Goal: Find specific page/section: Find specific page/section

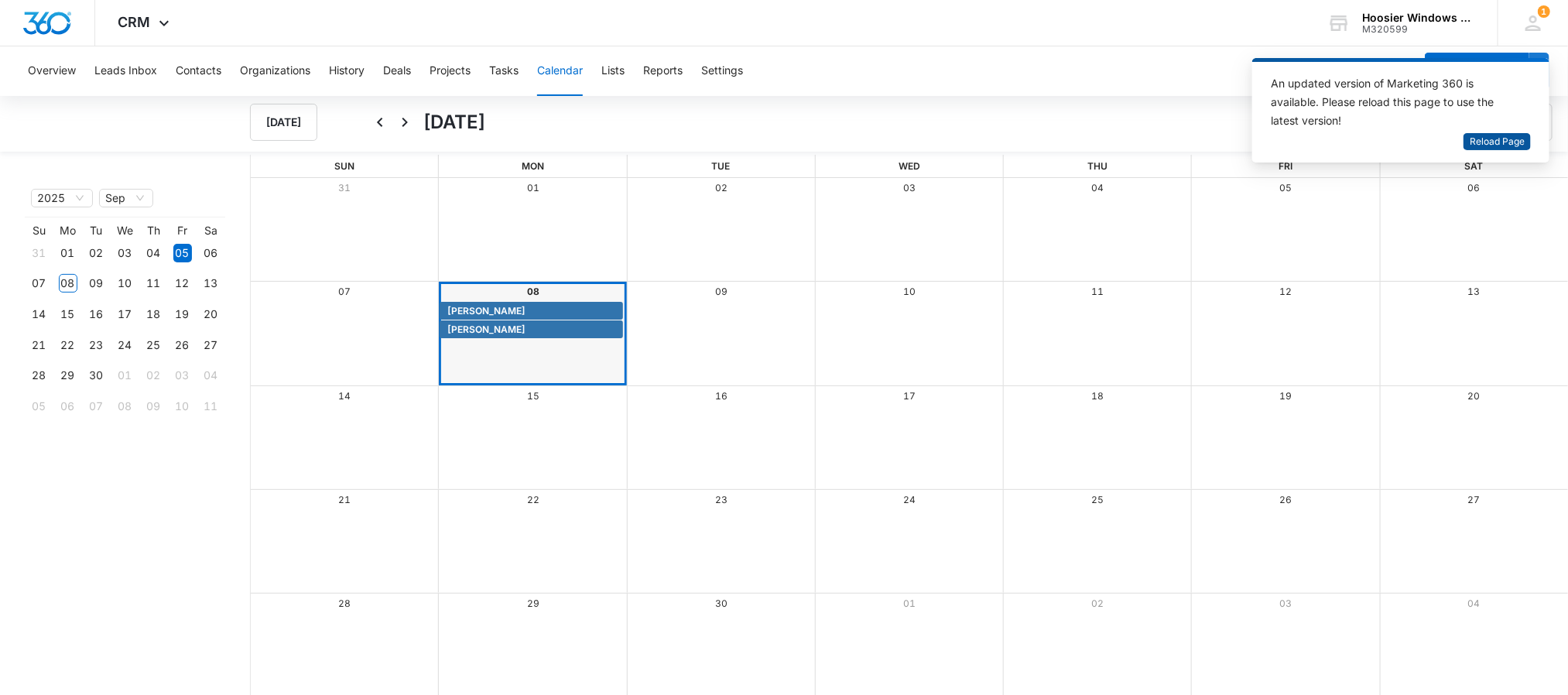
click at [1474, 135] on span "Reload Page" at bounding box center [1497, 142] width 55 height 14
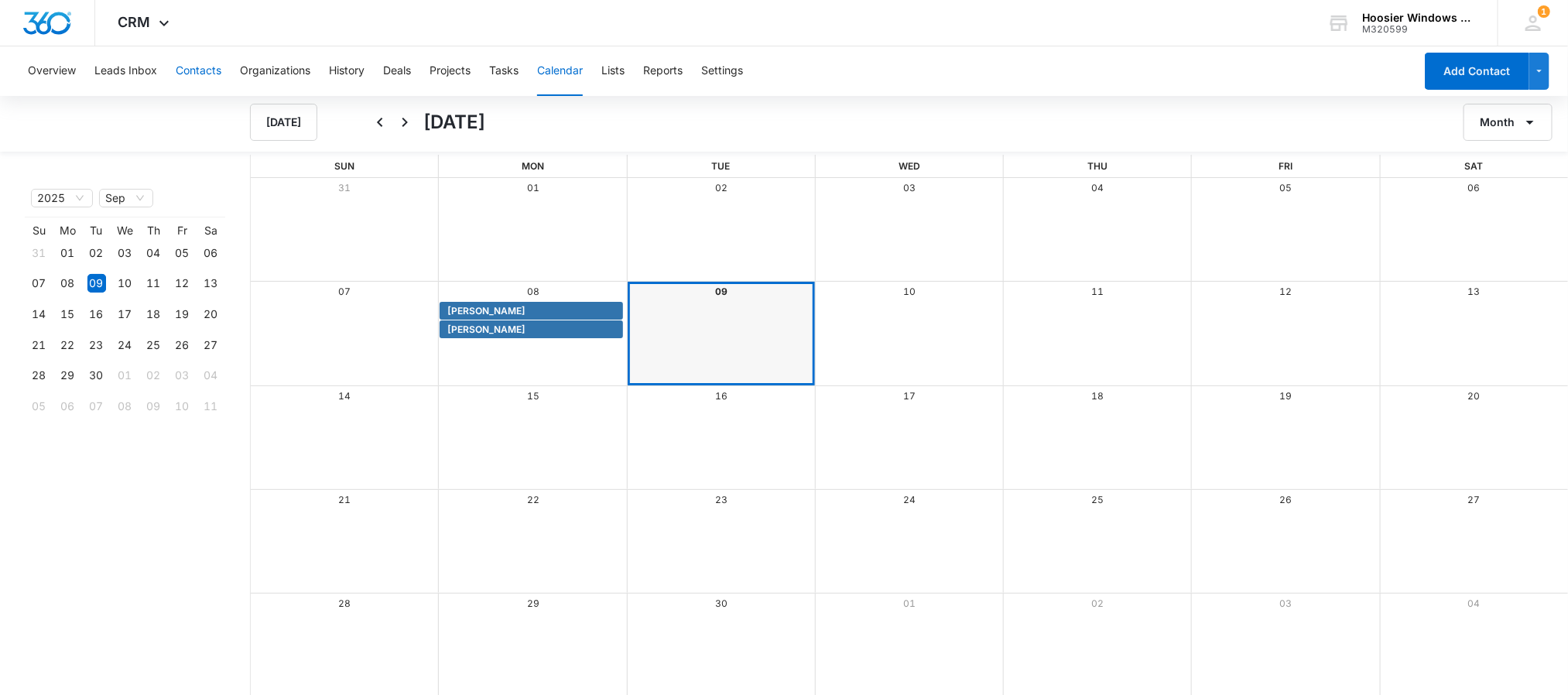
click at [179, 79] on button "Contacts" at bounding box center [198, 71] width 46 height 50
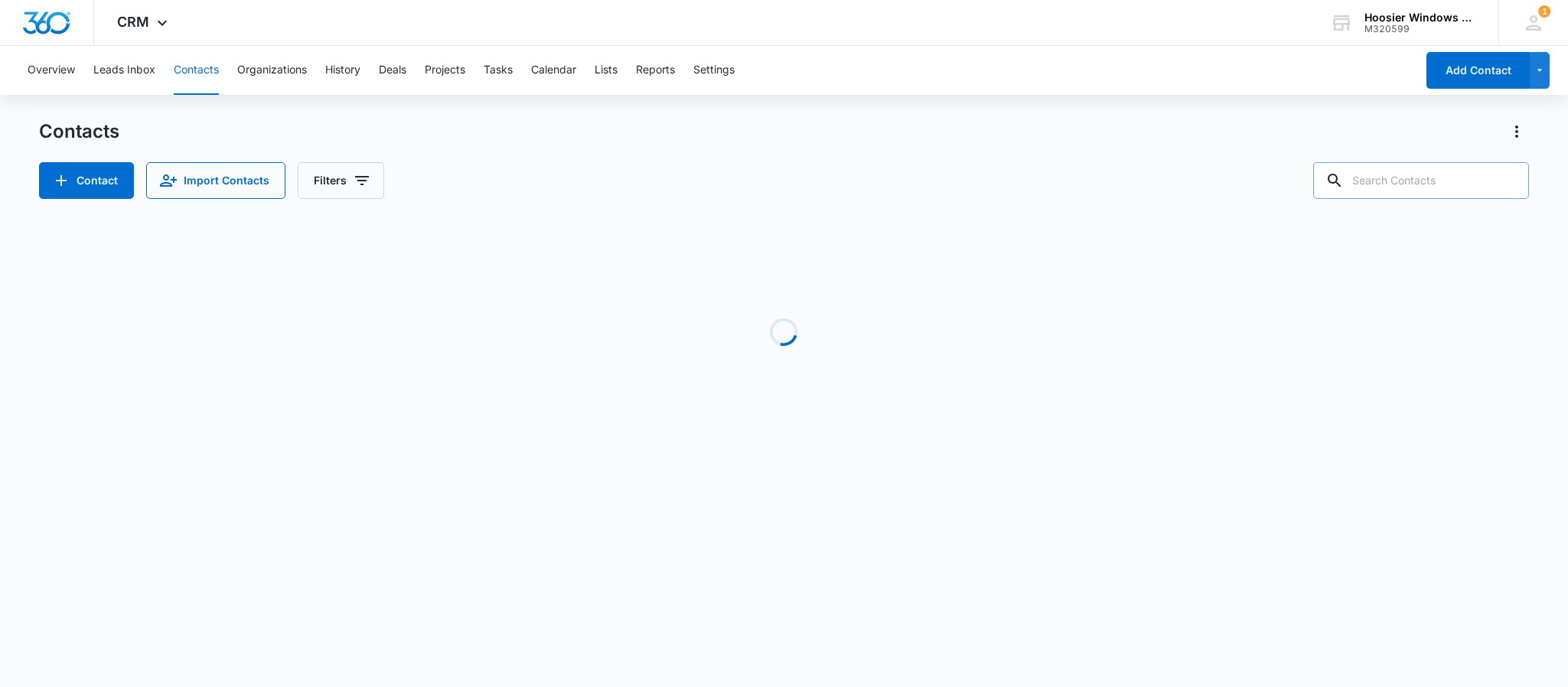
click at [1401, 179] on input "text" at bounding box center [1420, 180] width 216 height 36
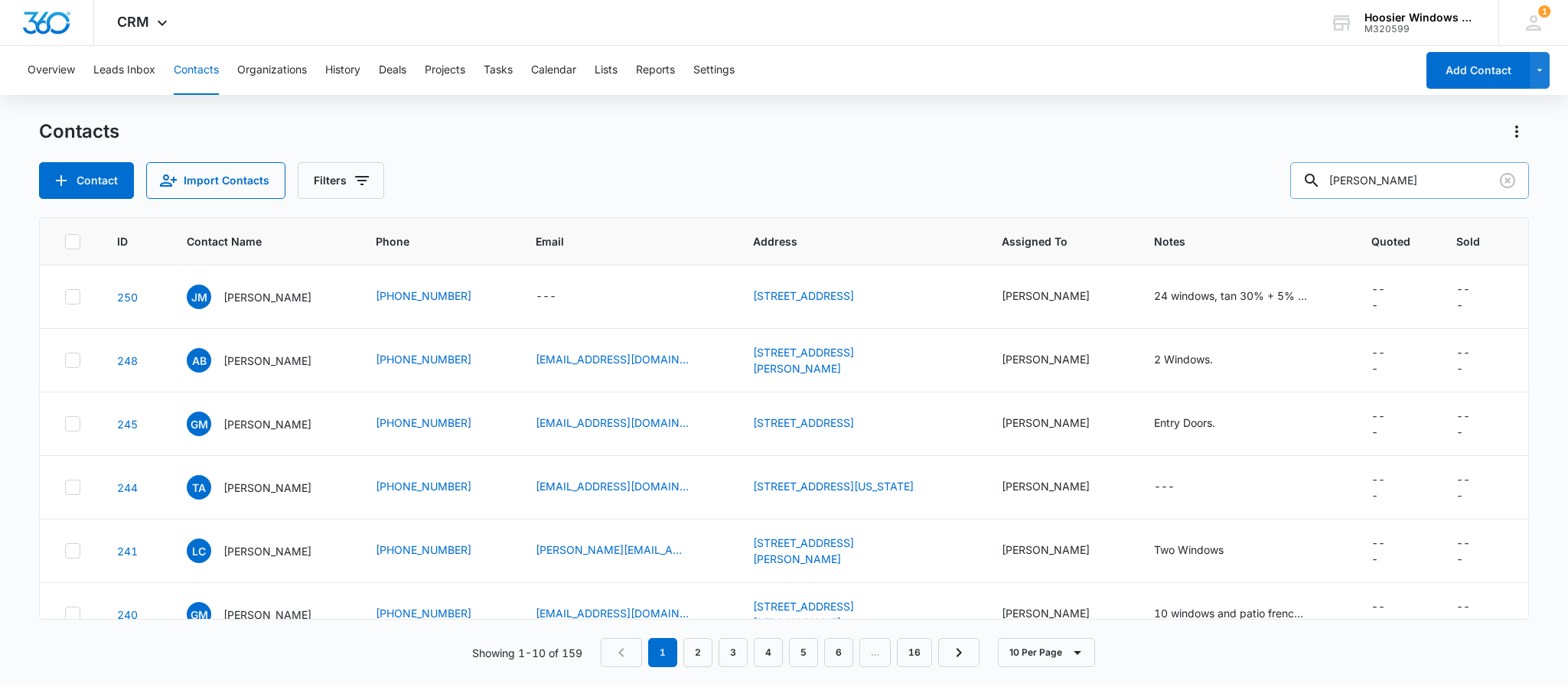
type input "[PERSON_NAME]"
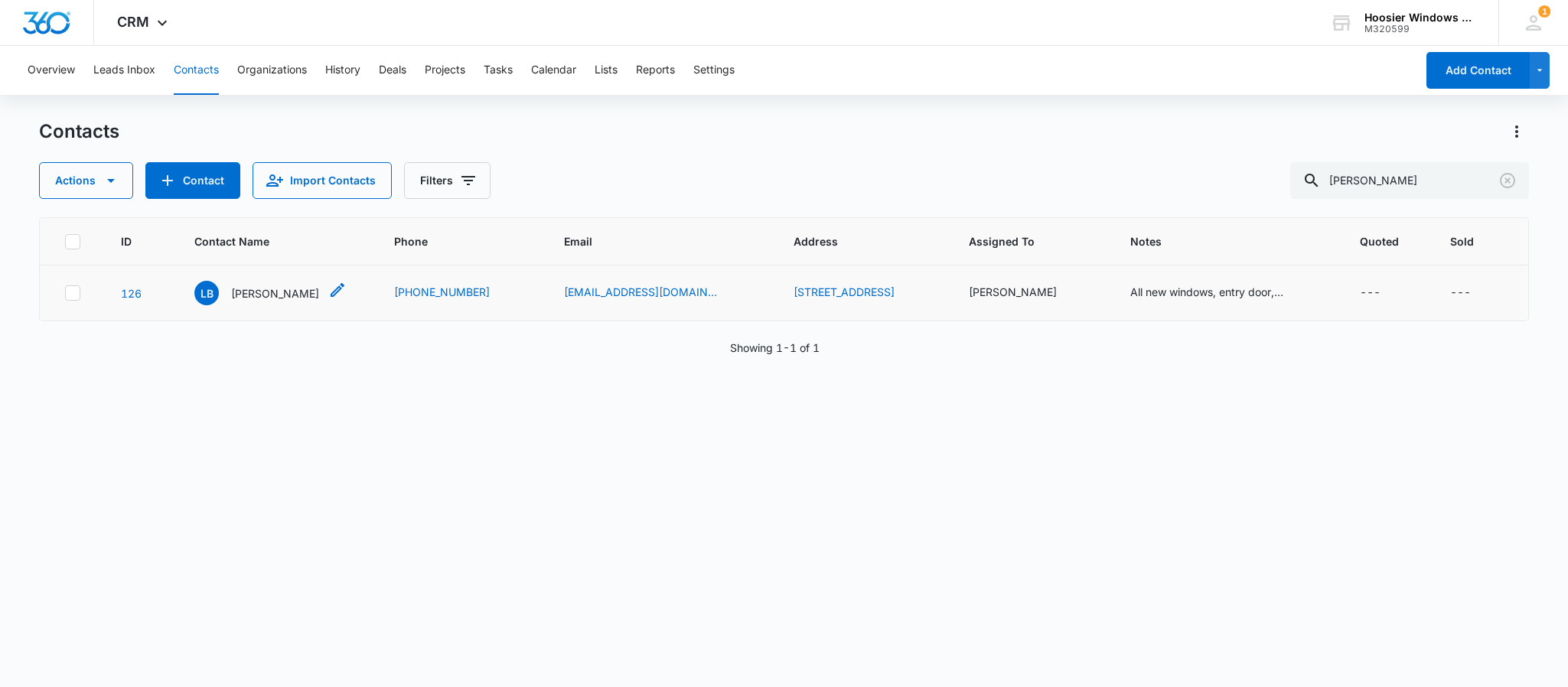
click at [251, 302] on p "[PERSON_NAME]" at bounding box center [275, 293] width 88 height 16
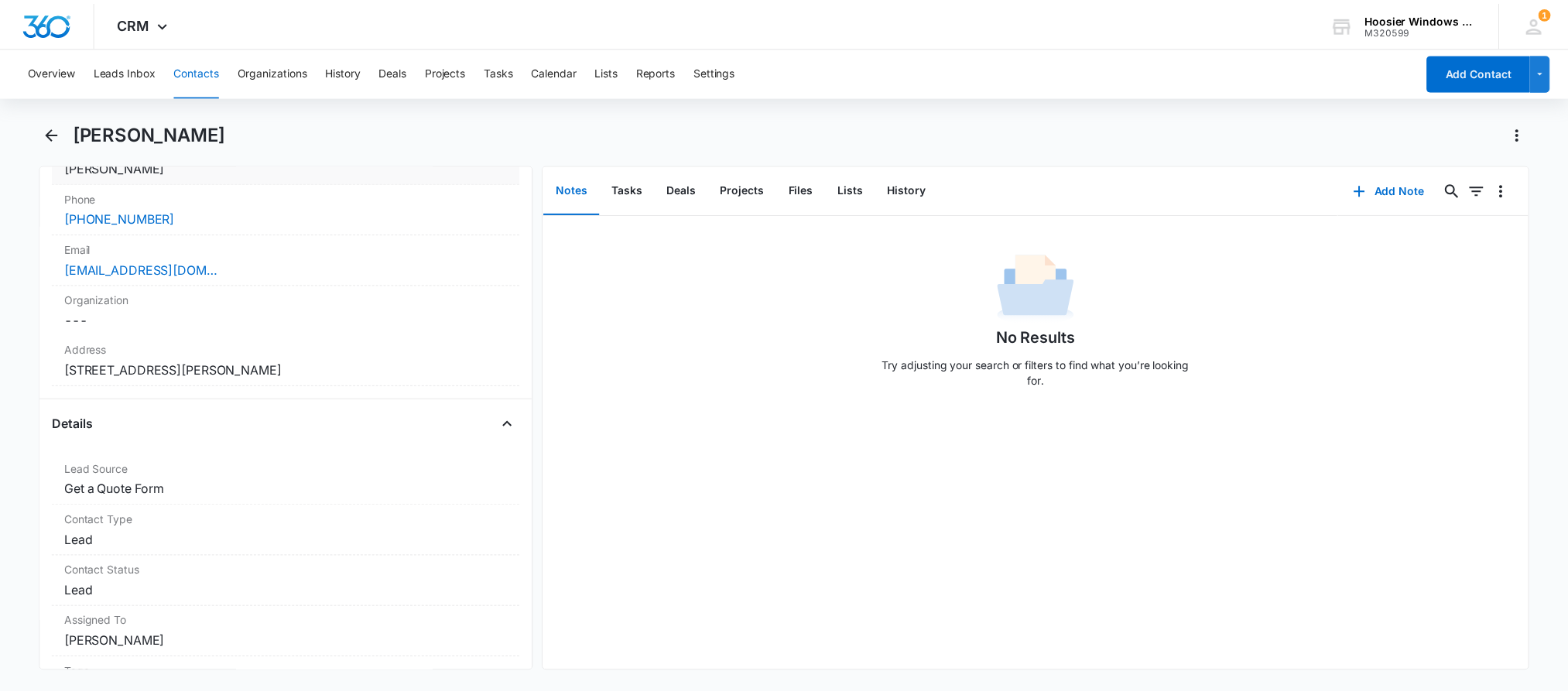
scroll to position [348, 0]
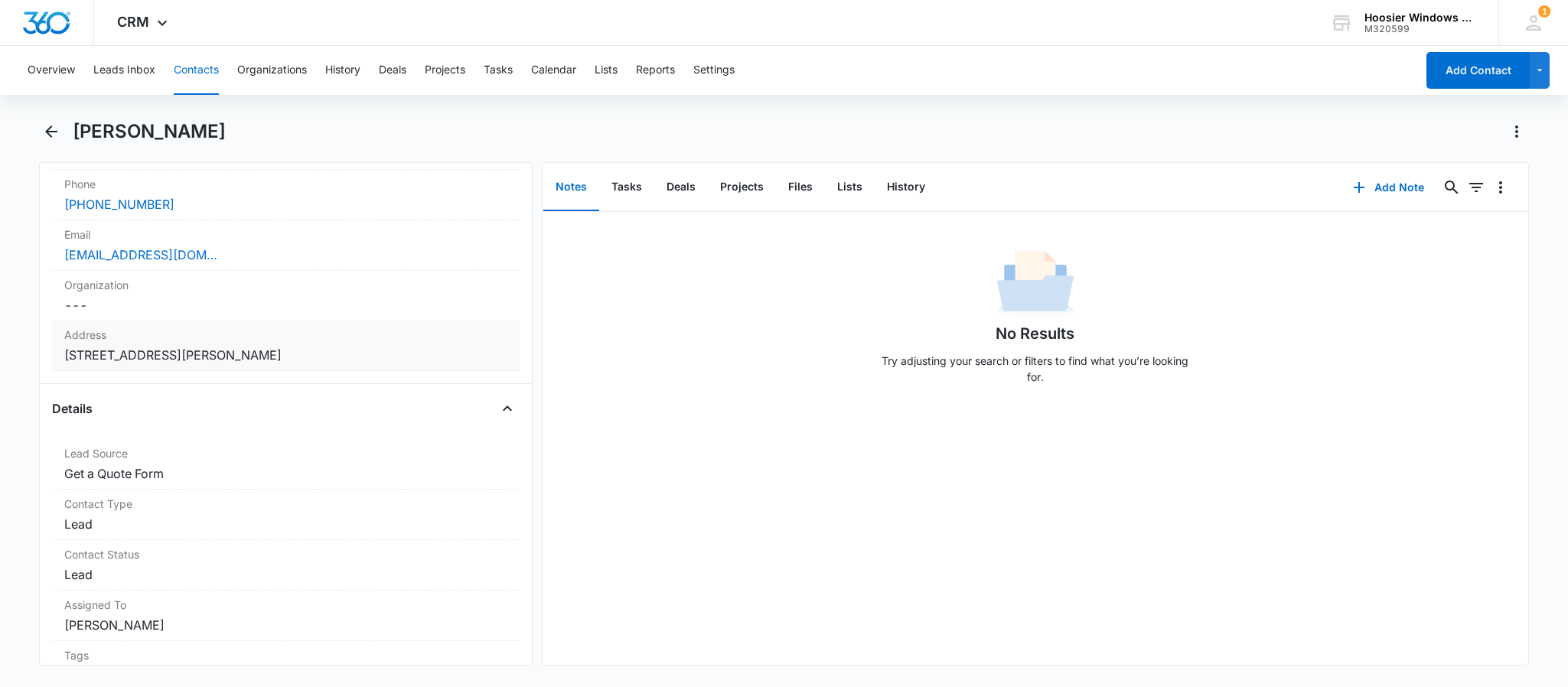
drag, startPoint x: 366, startPoint y: 355, endPoint x: 143, endPoint y: 344, distance: 223.3
click at [143, 344] on div "Address Cancel Save Changes [STREET_ADDRESS]" at bounding box center [286, 346] width 468 height 51
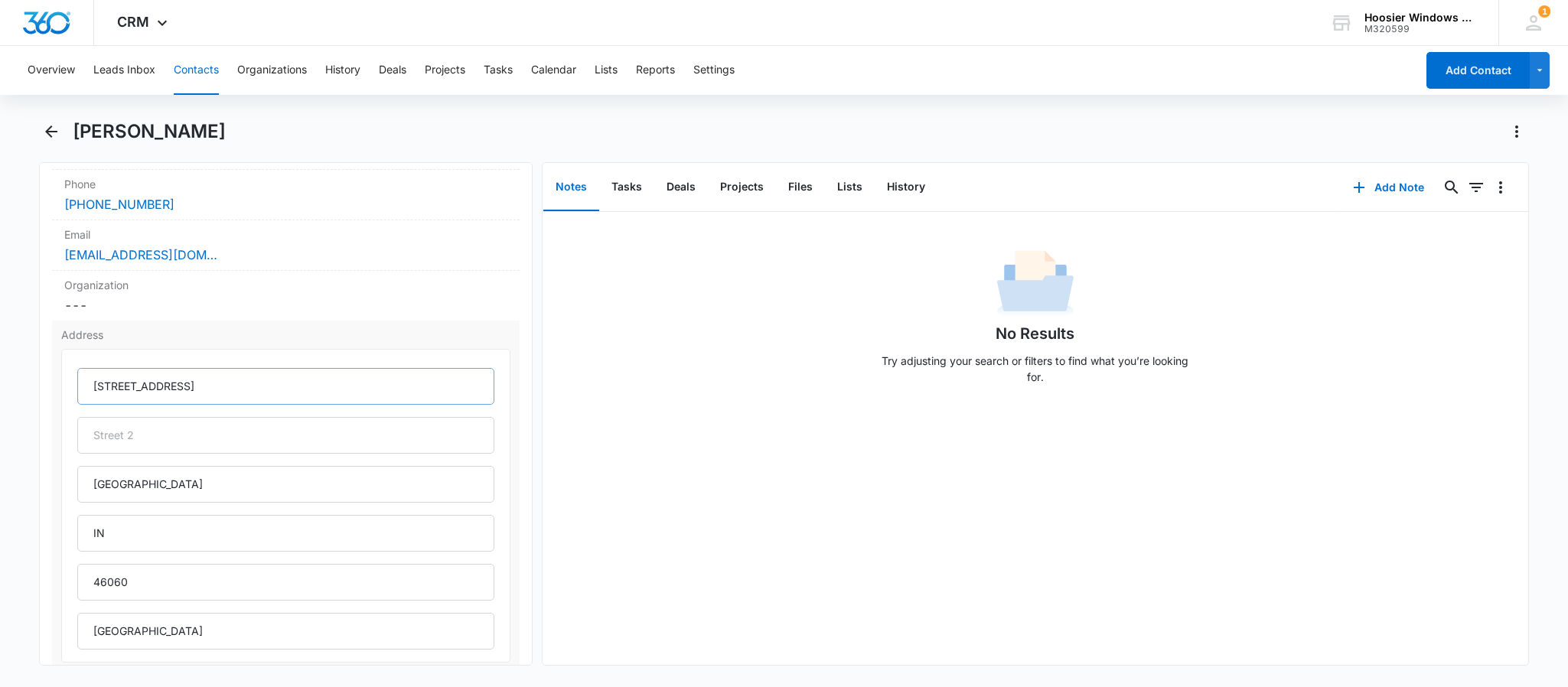
click at [248, 388] on input "[STREET_ADDRESS]" at bounding box center [286, 386] width 417 height 36
drag, startPoint x: 251, startPoint y: 388, endPoint x: 95, endPoint y: 385, distance: 156.0
click at [95, 385] on input "[STREET_ADDRESS]" at bounding box center [286, 386] width 417 height 36
click at [778, 467] on div "No Results Try adjusting your search or filters to find what you’re looking for." at bounding box center [1036, 437] width 986 height 452
click at [42, 129] on icon "Back" at bounding box center [51, 131] width 18 height 18
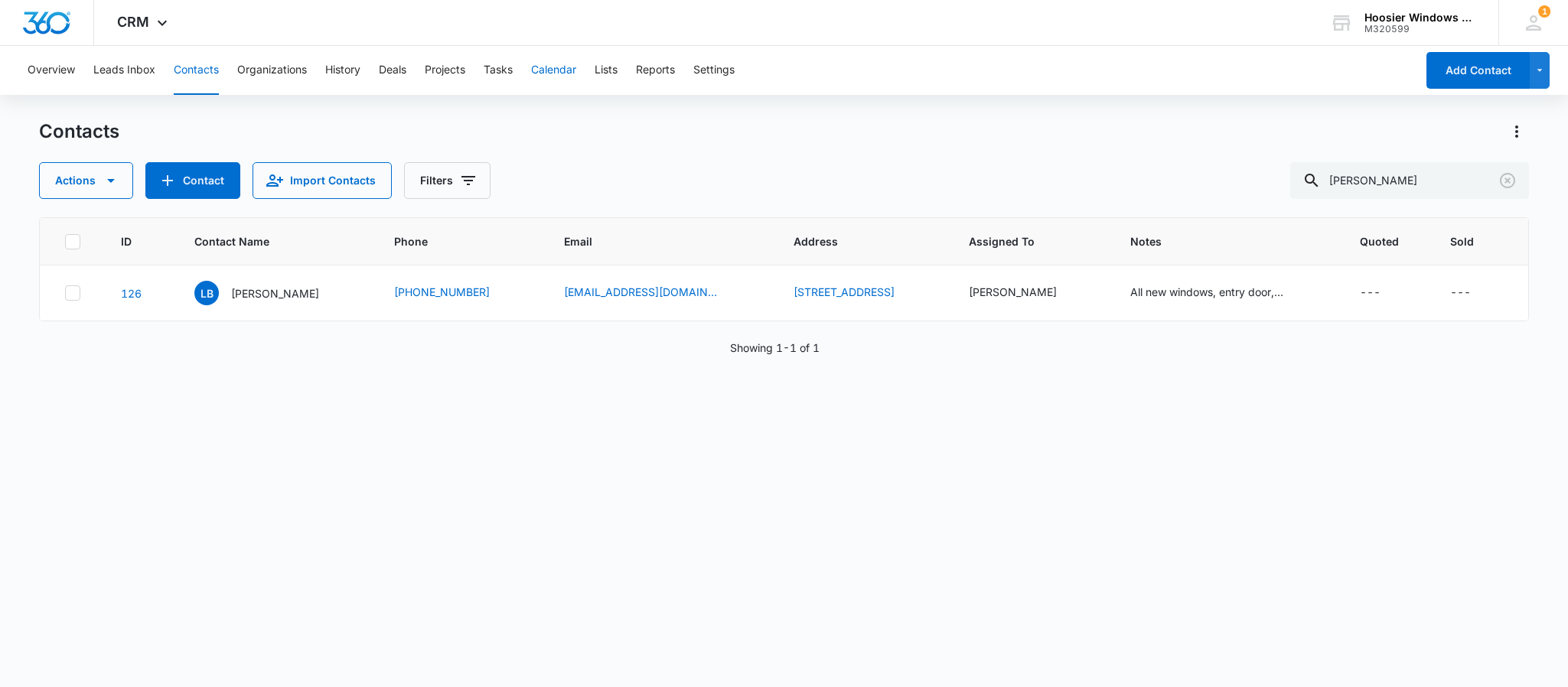
click at [554, 73] on button "Calendar" at bounding box center [553, 70] width 45 height 49
